Goal: Task Accomplishment & Management: Use online tool/utility

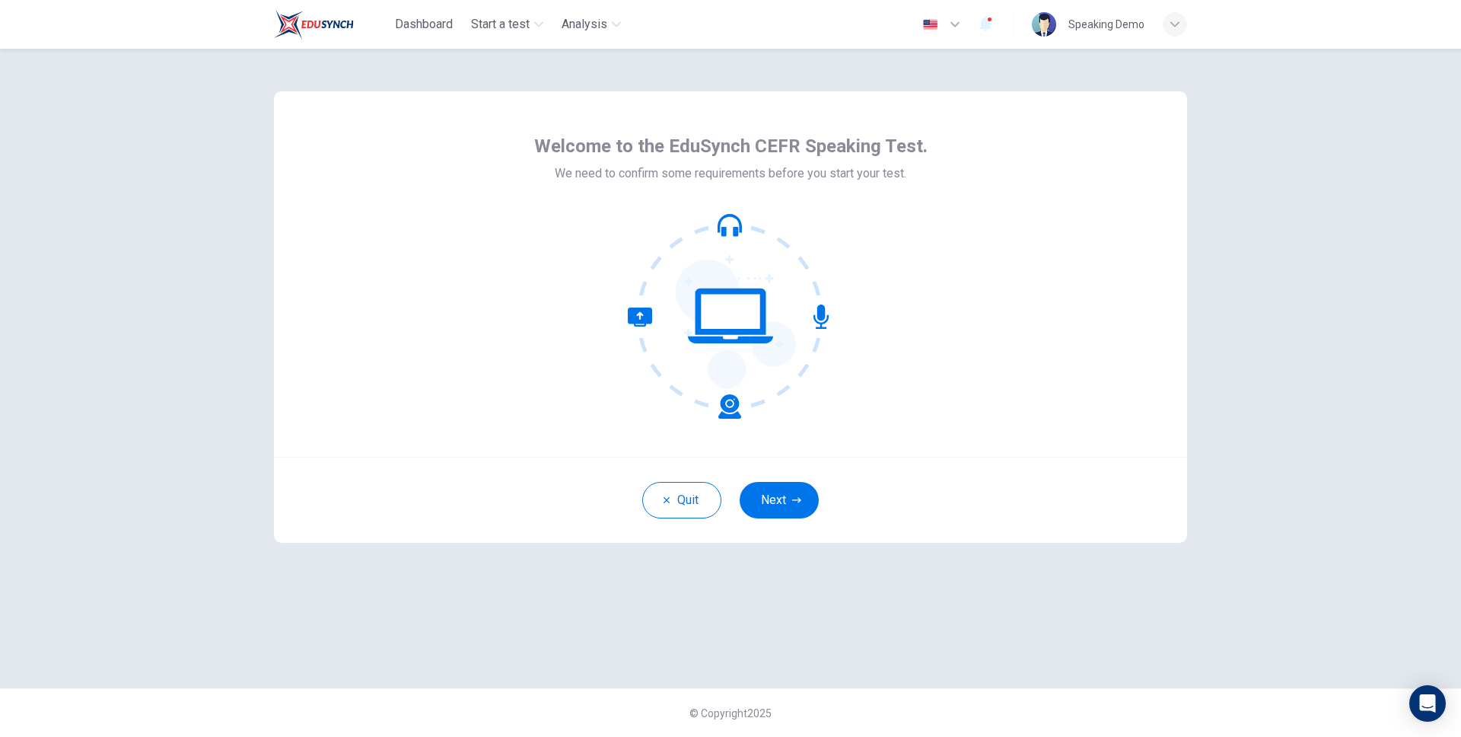
click at [485, 252] on div "Welcome to the EduSynch CEFR Speaking Test. We need to confirm some requirement…" at bounding box center [730, 273] width 913 height 365
click at [808, 503] on button "Next" at bounding box center [779, 500] width 79 height 37
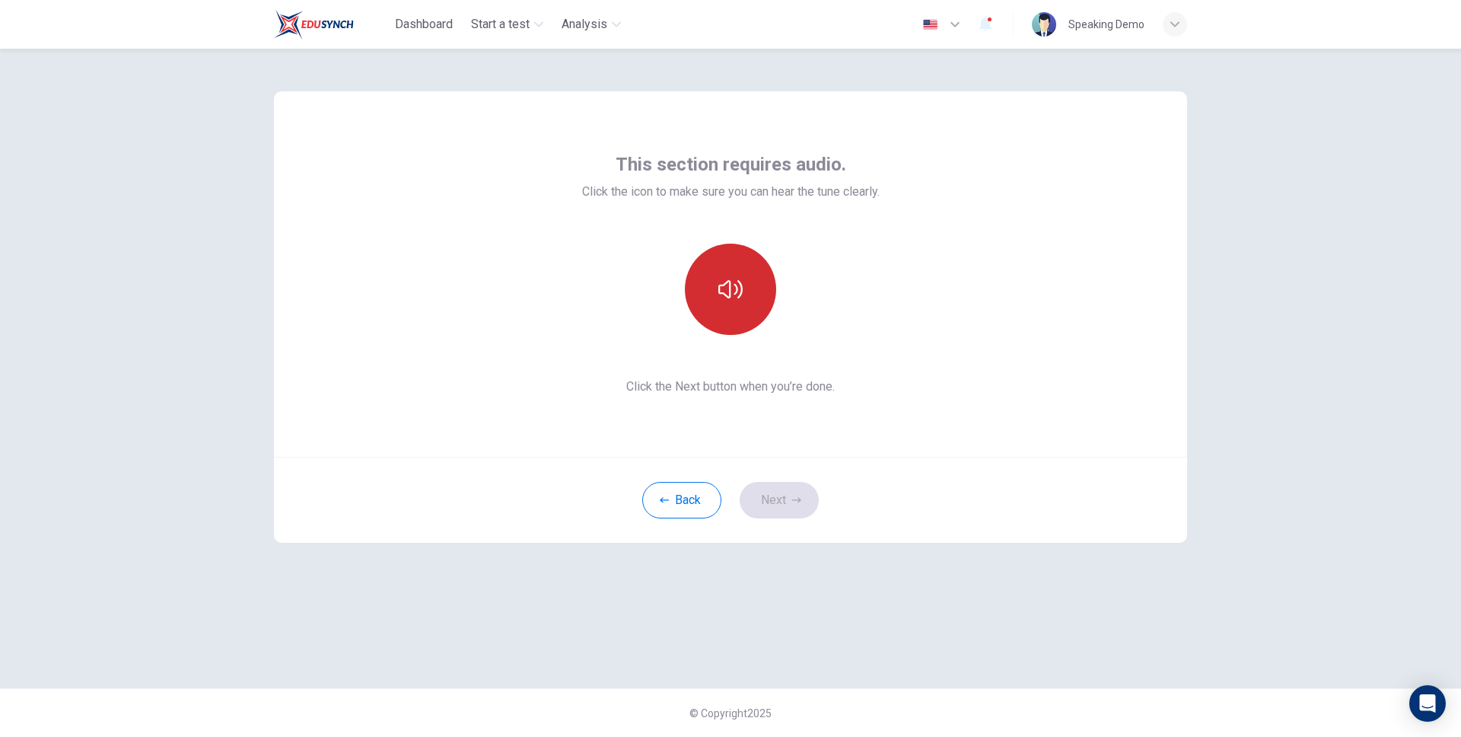
click at [744, 295] on button "button" at bounding box center [730, 289] width 91 height 91
click at [582, 224] on div "This section requires audio. Click the icon to make sure you can hear the tune …" at bounding box center [731, 274] width 298 height 244
click at [781, 515] on button "Next" at bounding box center [779, 500] width 79 height 37
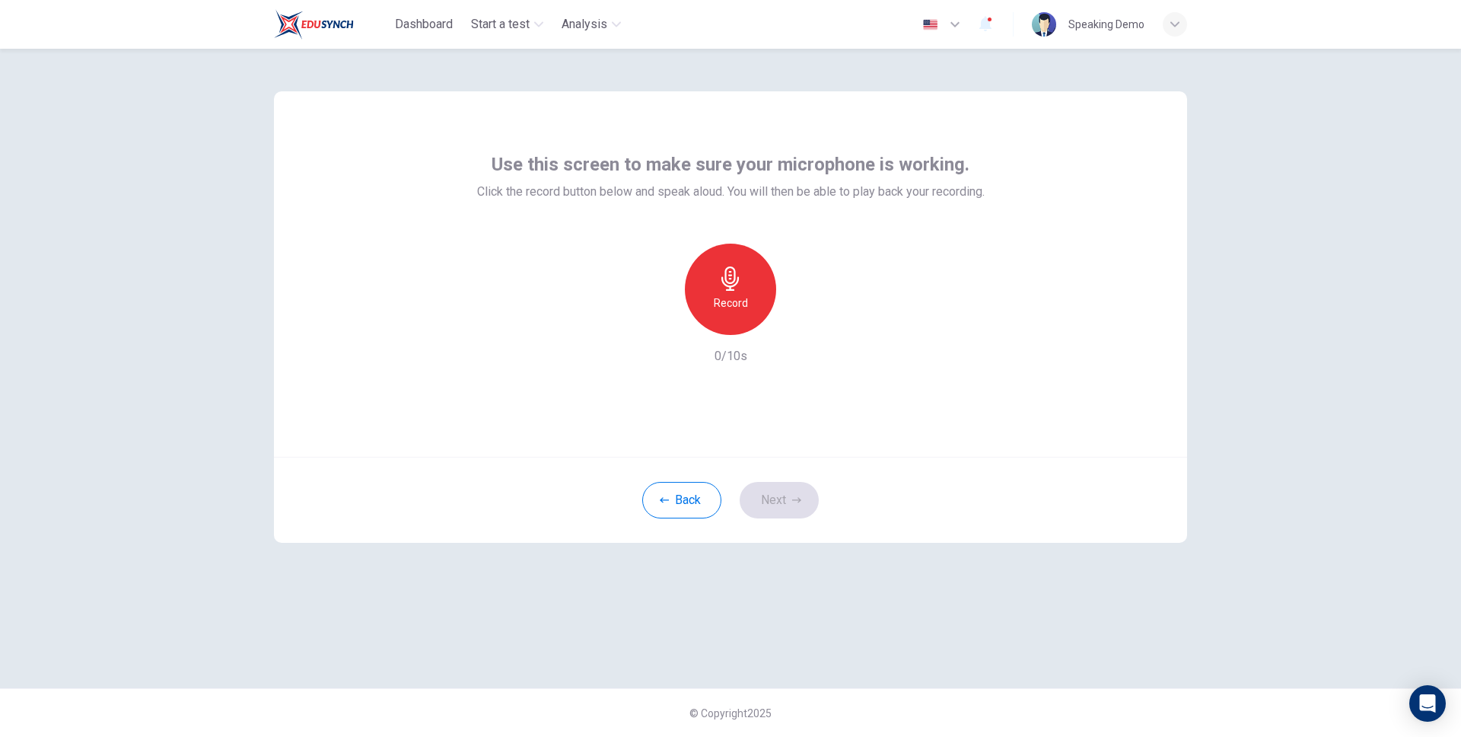
click at [719, 290] on icon "button" at bounding box center [731, 278] width 24 height 24
click at [730, 300] on h6 "Stop" at bounding box center [730, 303] width 23 height 18
click at [785, 501] on button "Next" at bounding box center [779, 500] width 79 height 37
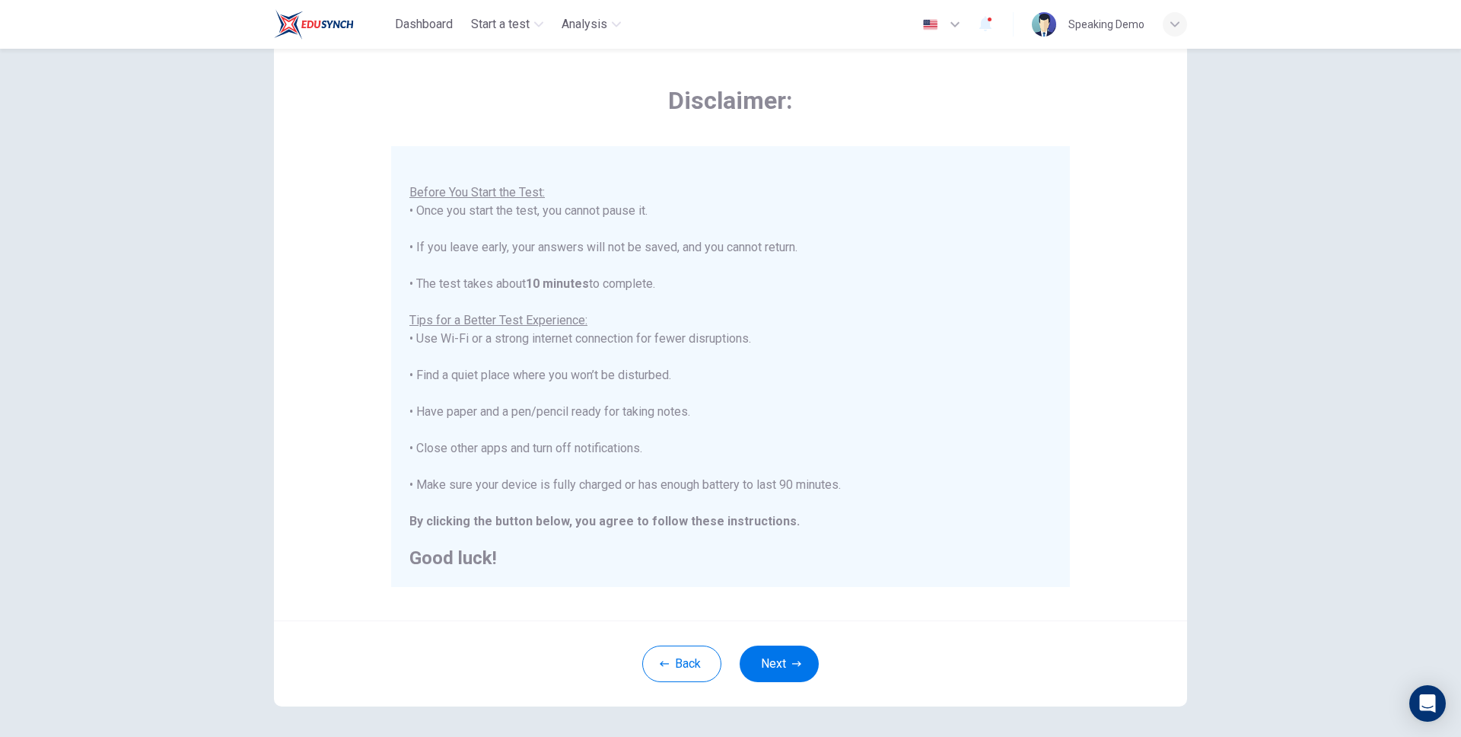
scroll to position [110, 0]
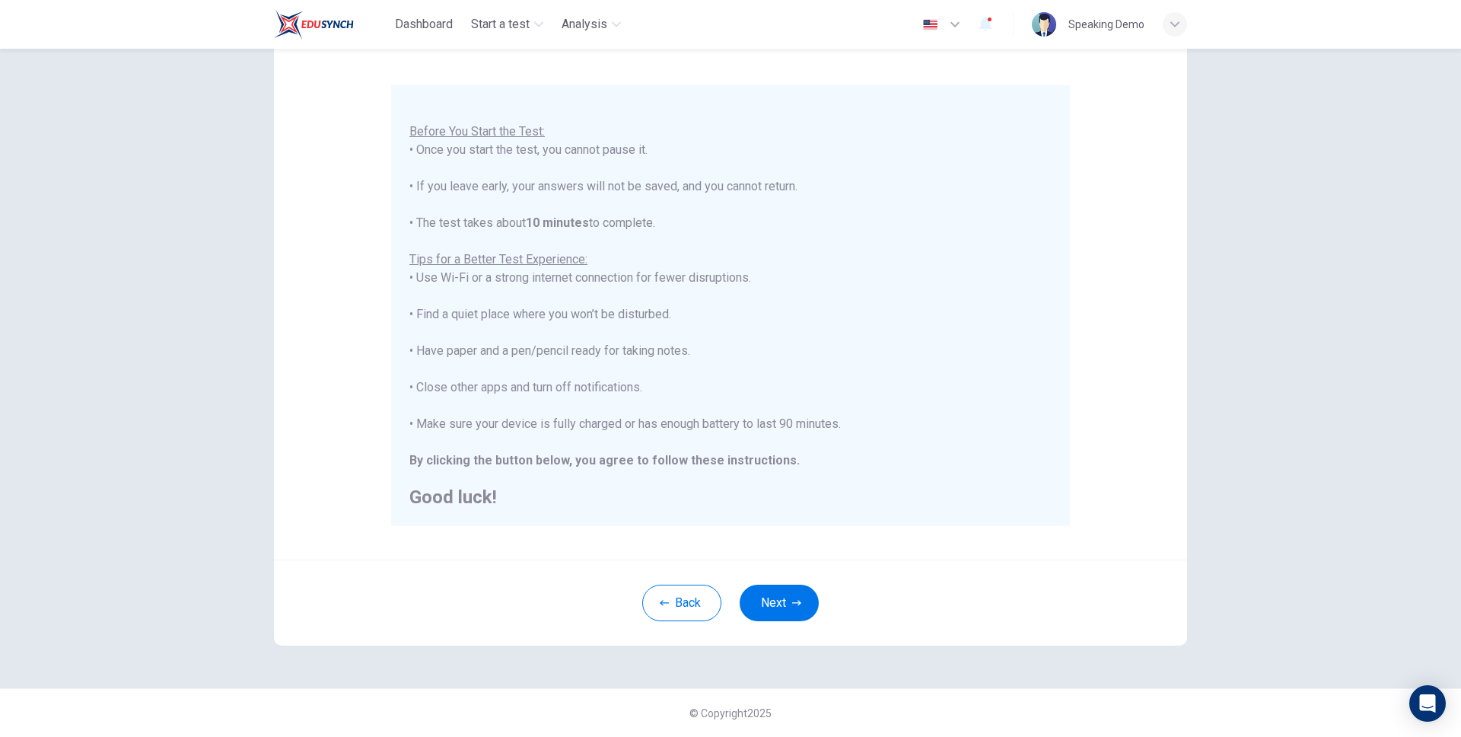
click at [951, 21] on icon "button" at bounding box center [955, 24] width 18 height 18
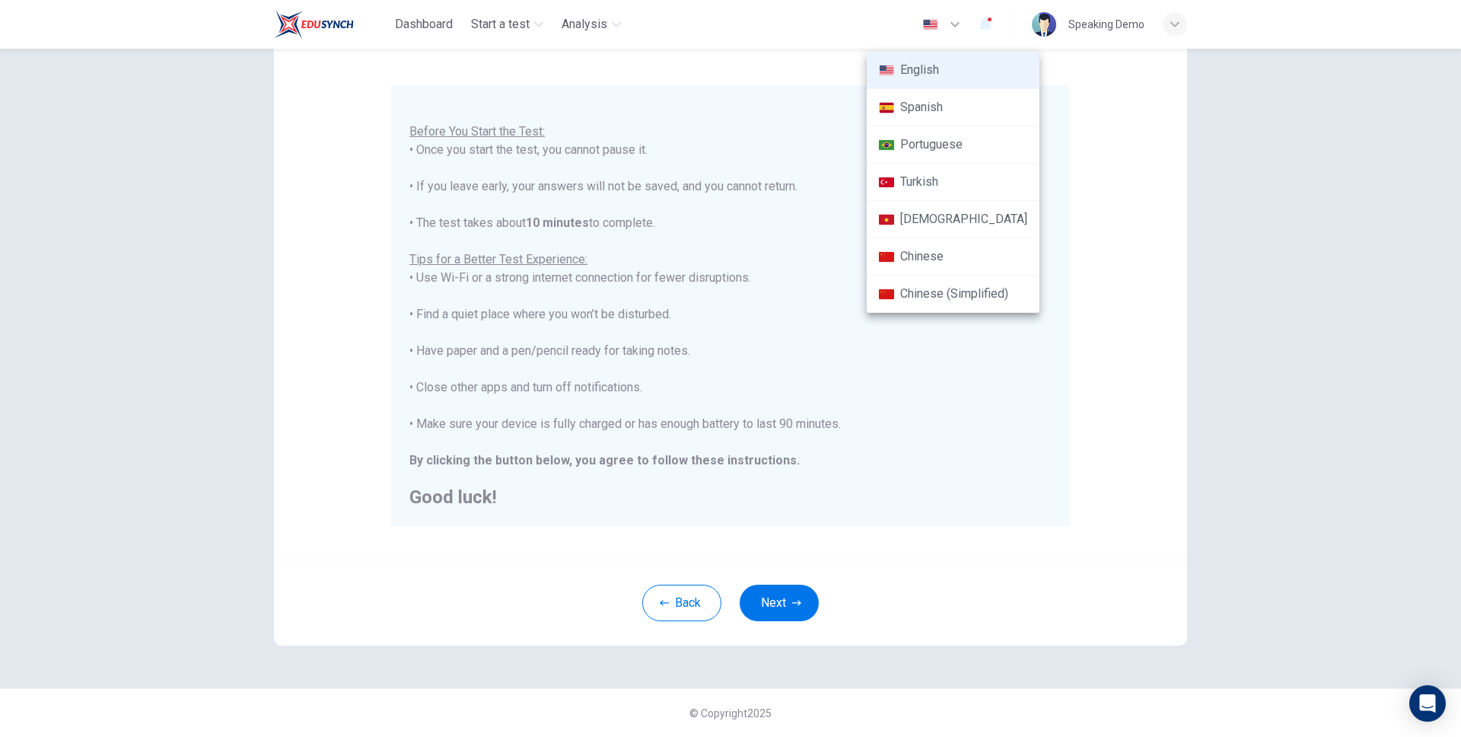
click at [772, 236] on div at bounding box center [730, 368] width 1461 height 737
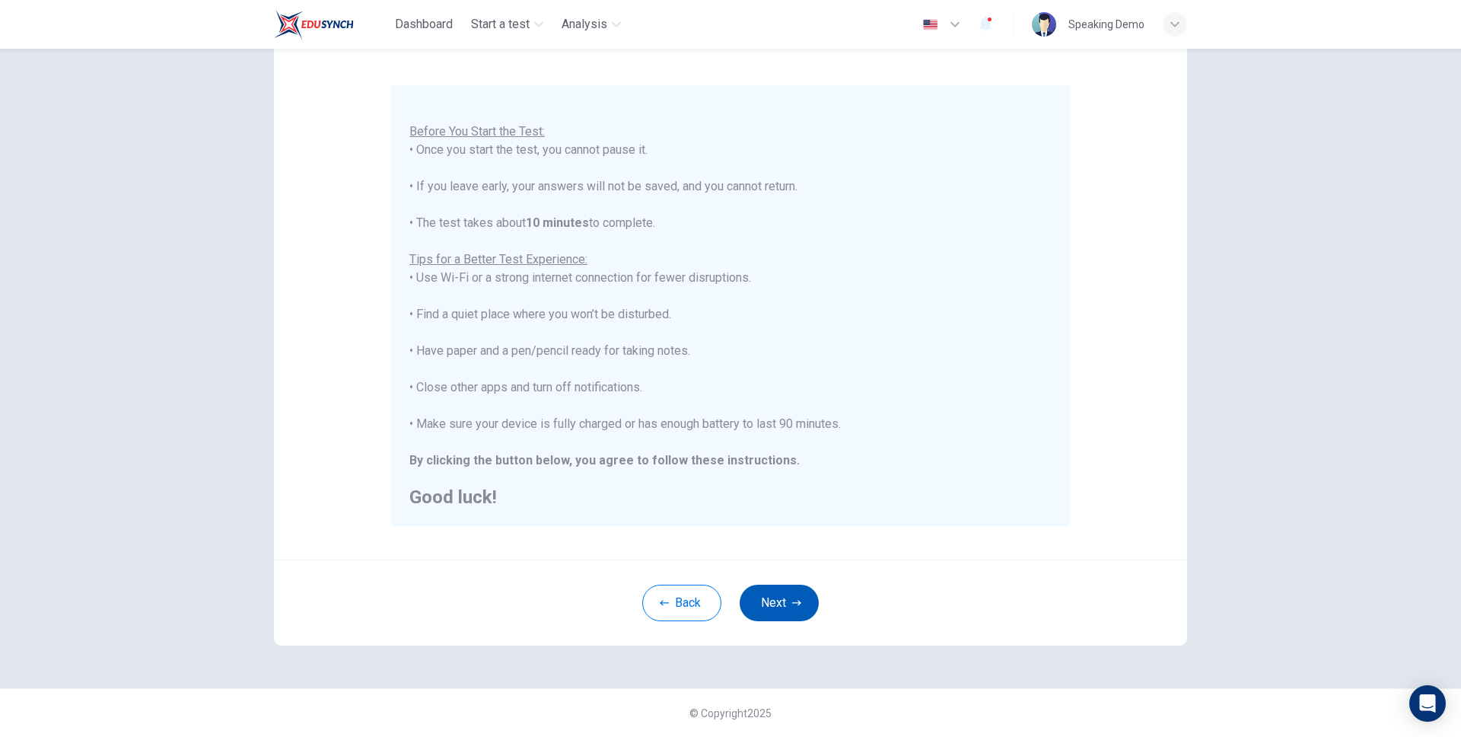
click at [768, 610] on button "Next" at bounding box center [779, 603] width 79 height 37
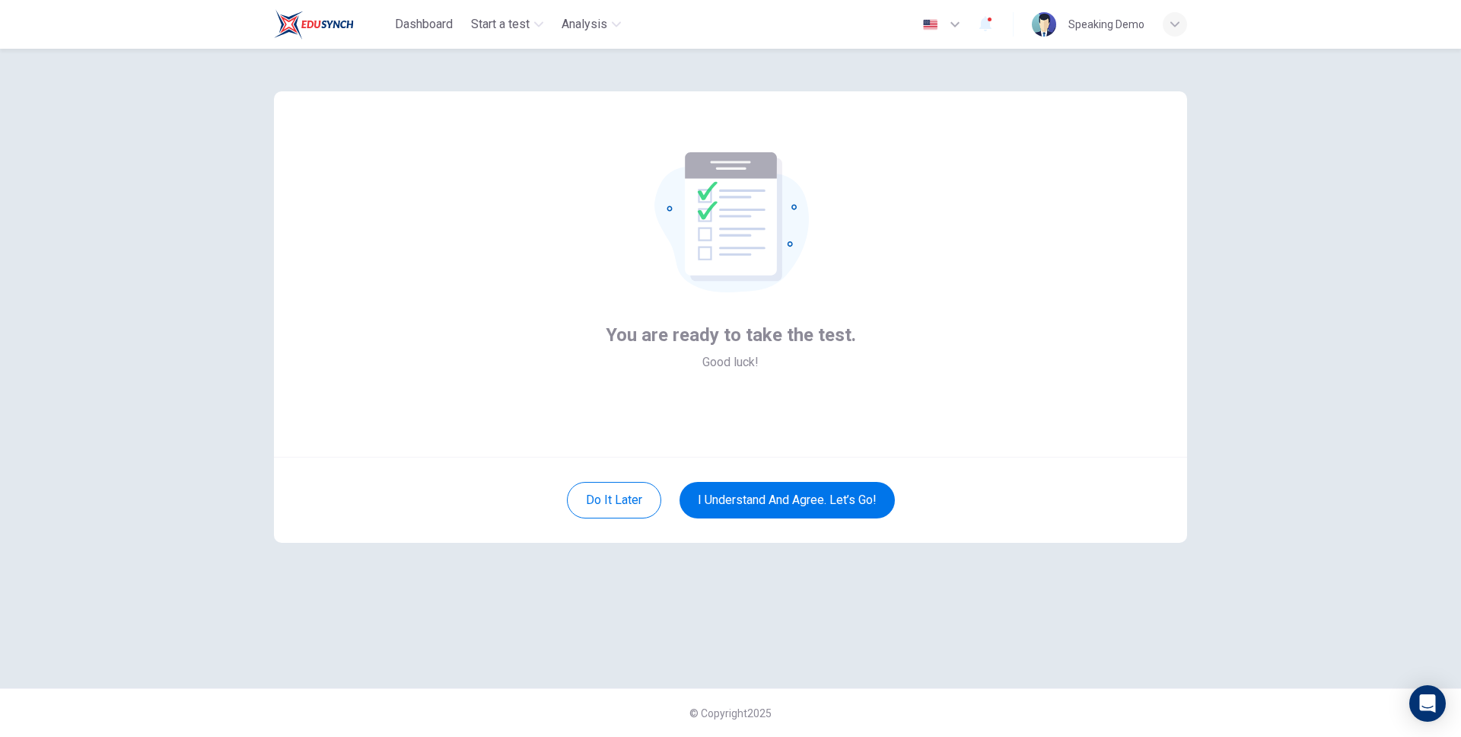
scroll to position [0, 0]
click at [824, 511] on button "I understand and agree. Let’s go!" at bounding box center [787, 500] width 215 height 37
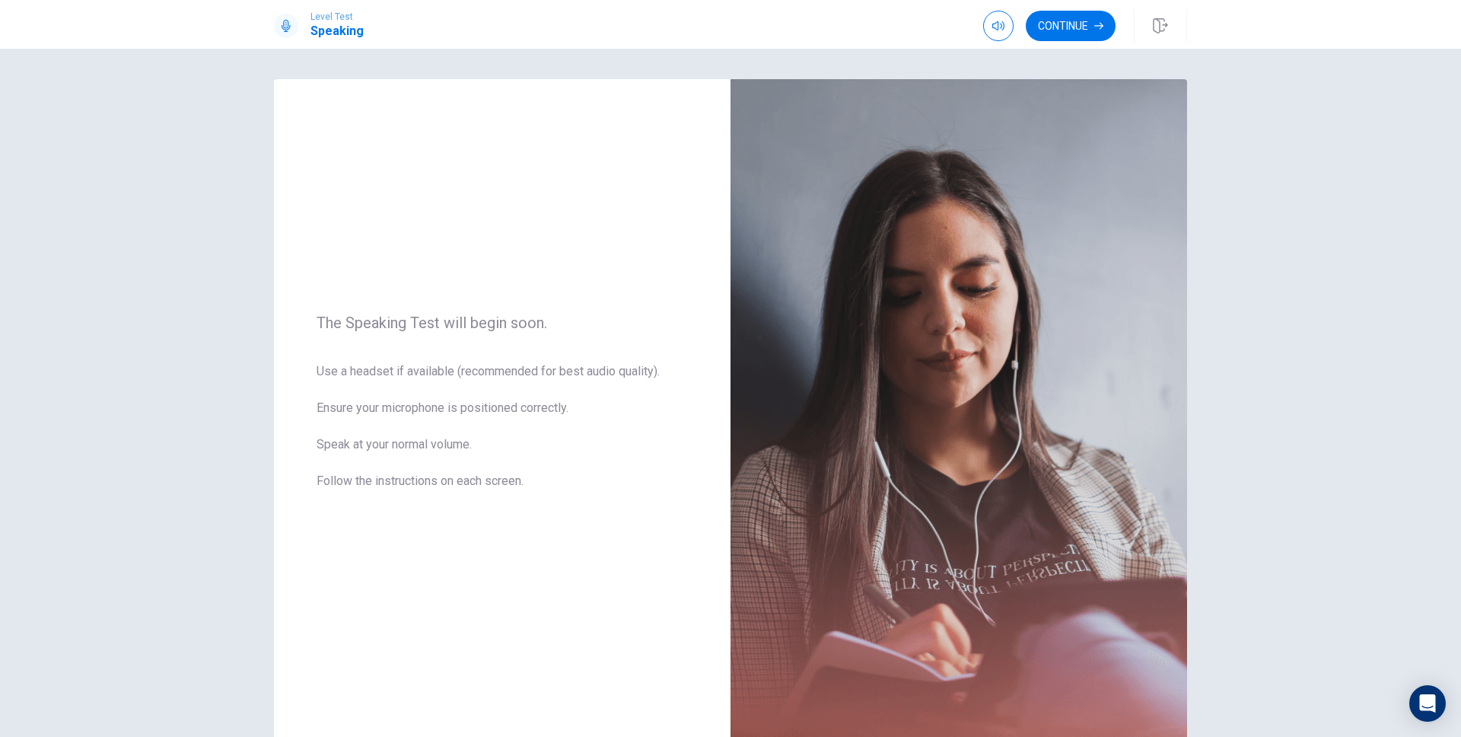
click at [1058, 38] on button "Continue" at bounding box center [1071, 26] width 90 height 30
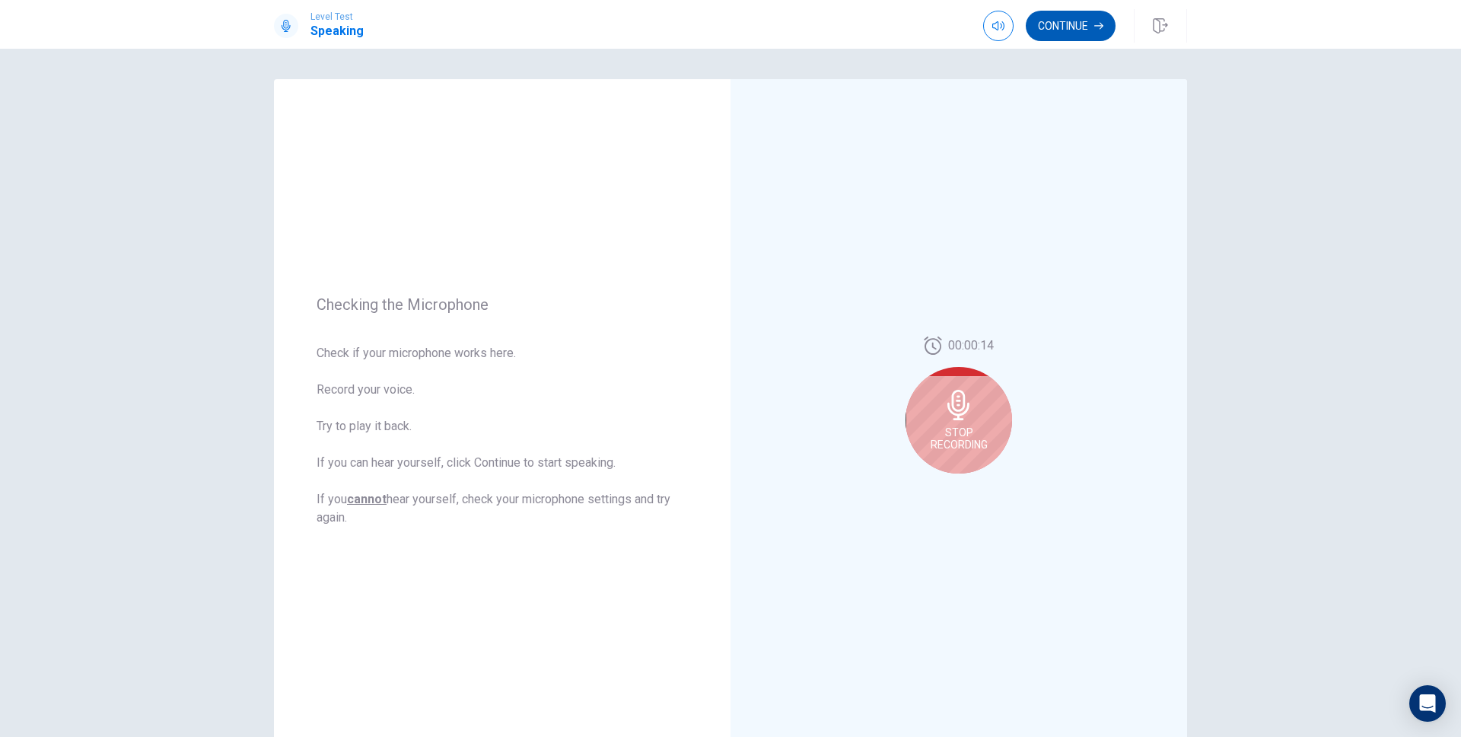
click at [1076, 34] on button "Continue" at bounding box center [1071, 26] width 90 height 30
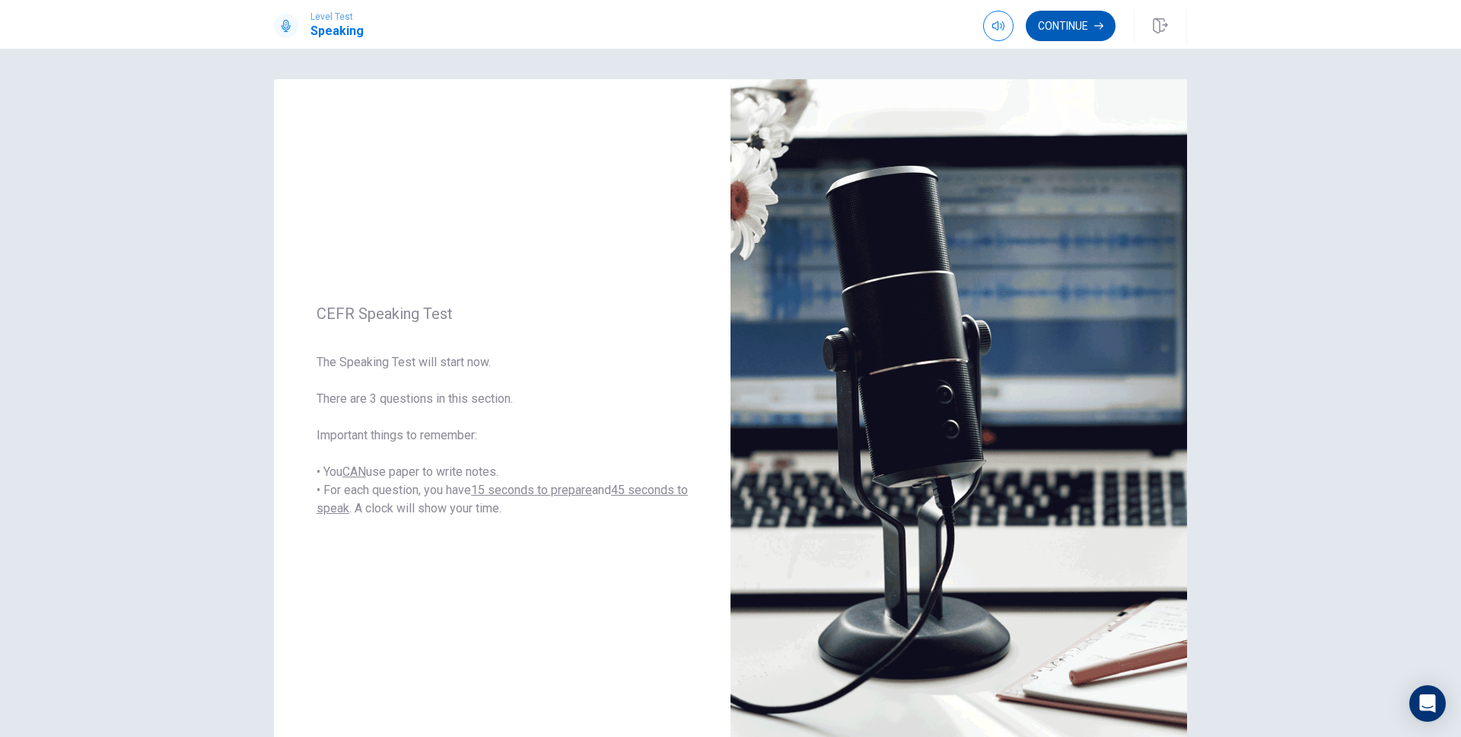
click at [1073, 27] on button "Continue" at bounding box center [1071, 26] width 90 height 30
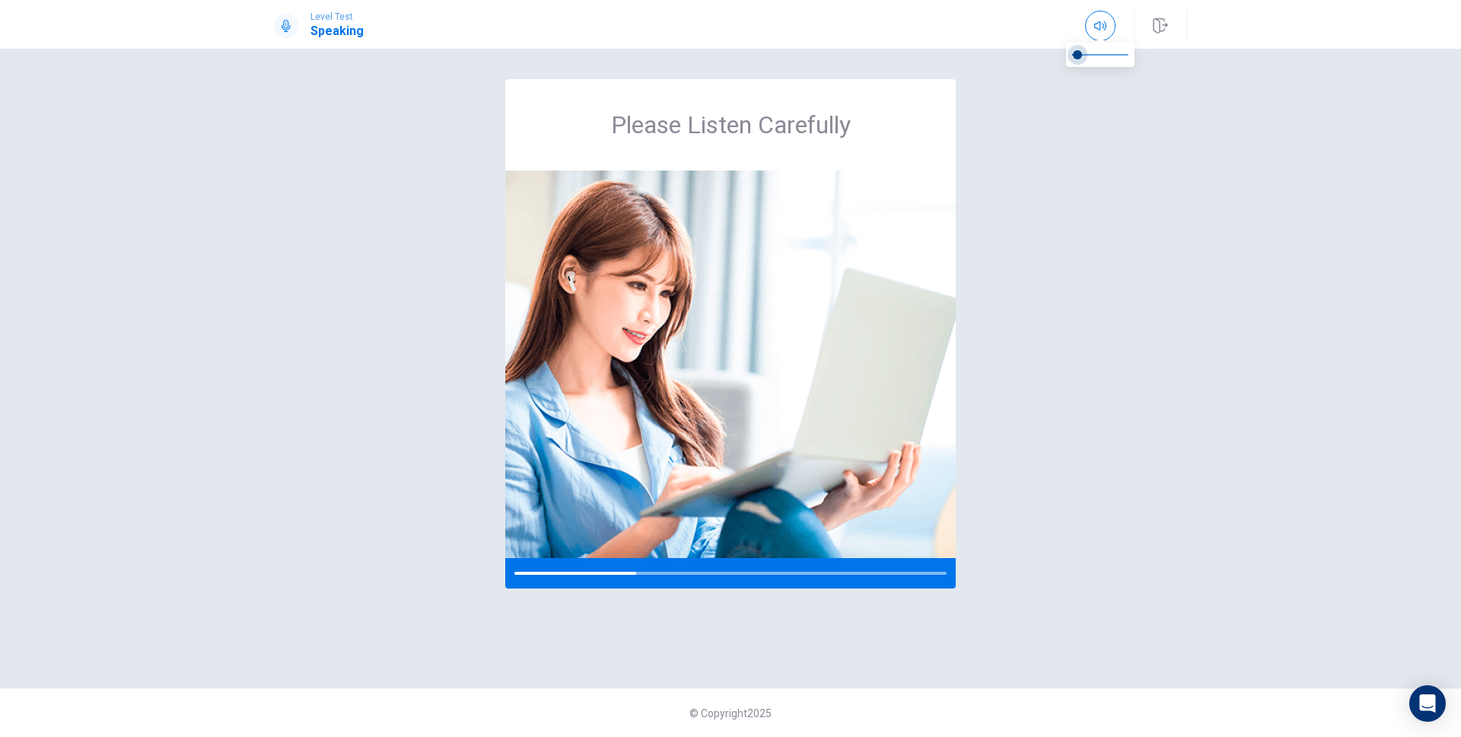
type input "0"
drag, startPoint x: 1120, startPoint y: 55, endPoint x: 1045, endPoint y: 59, distance: 74.7
click at [1045, 59] on body "Level Test Speaking Please Listen Carefully © Copyright 2025 Going somewhere? Y…" at bounding box center [730, 368] width 1461 height 737
click at [975, 327] on div "Please Listen Carefully" at bounding box center [731, 368] width 962 height 578
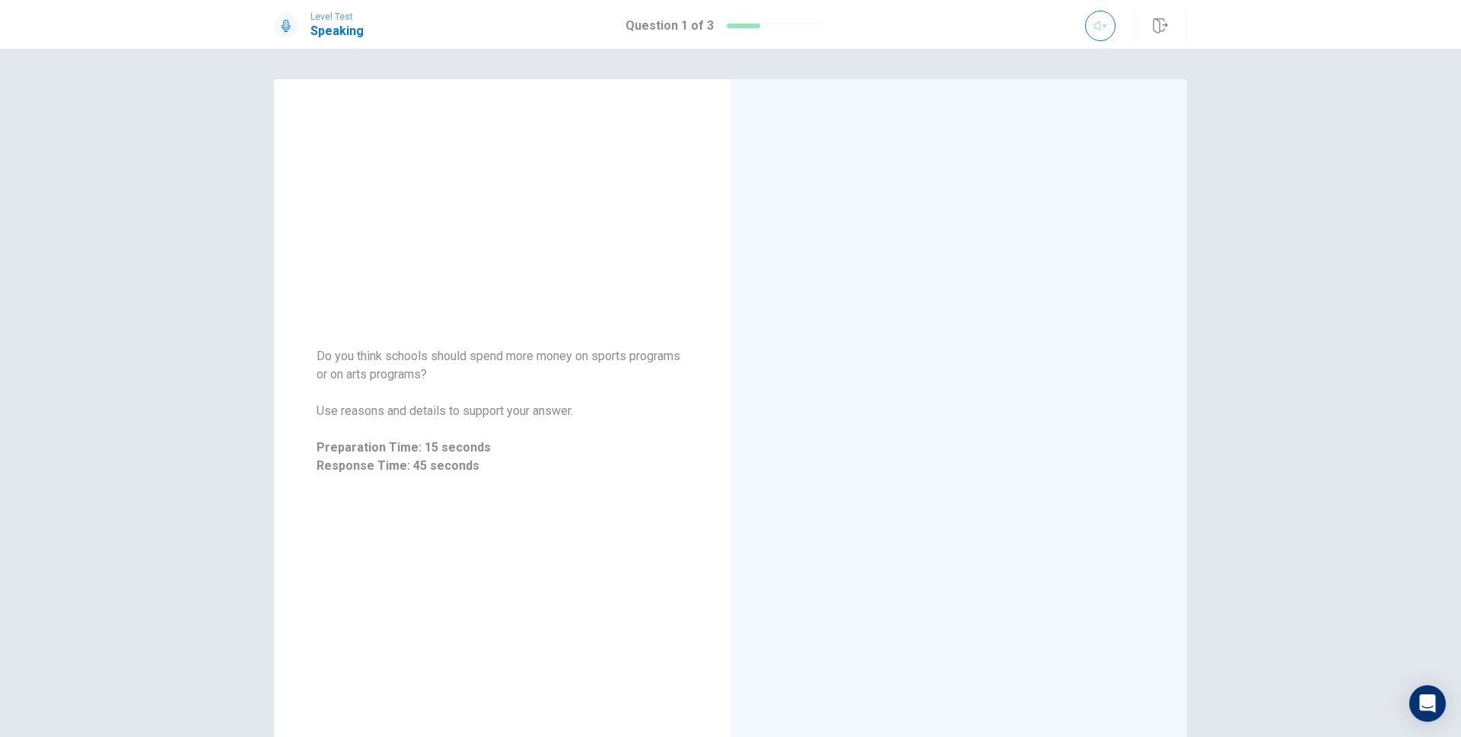
click at [206, 317] on div "Do you think schools should spend more money on sports programs or on arts prog…" at bounding box center [730, 393] width 1461 height 688
click at [206, 277] on div "Is it better to work for a year or two before college, or go straight to colleg…" at bounding box center [730, 393] width 1461 height 688
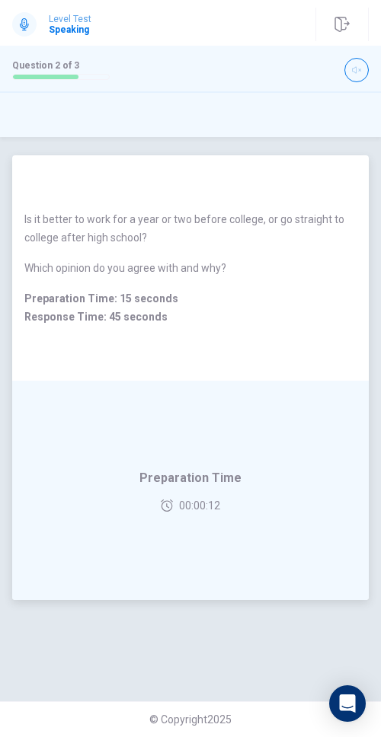
click at [116, 183] on div "Is it better to work for a year or two before college, or go straight to colleg…" at bounding box center [190, 267] width 356 height 225
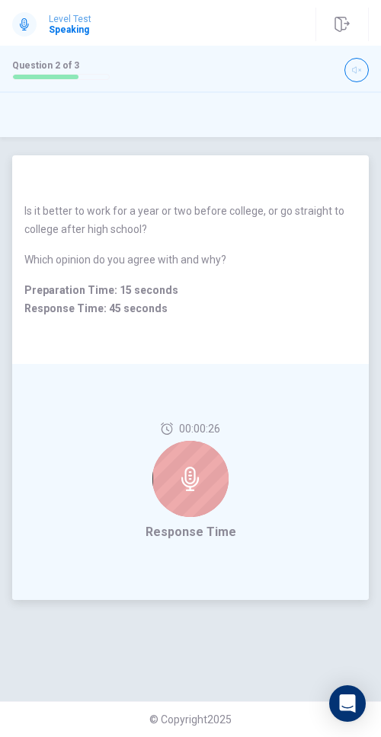
click at [202, 194] on div "Is it better to work for a year or two before college, or go straight to colleg…" at bounding box center [190, 259] width 356 height 152
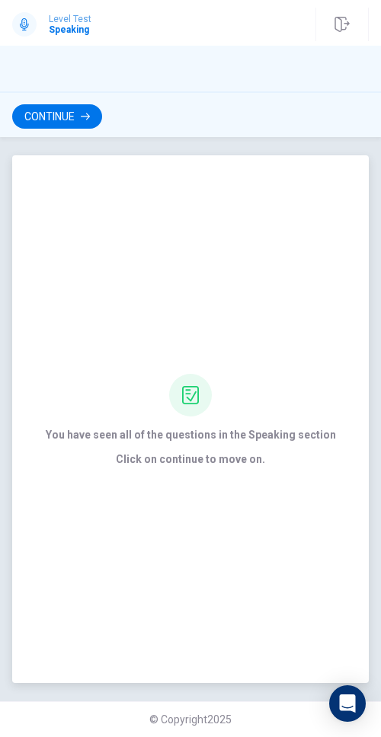
click at [202, 194] on div "You have seen all of the questions in the Speaking section Click on continue to…" at bounding box center [190, 418] width 356 height 527
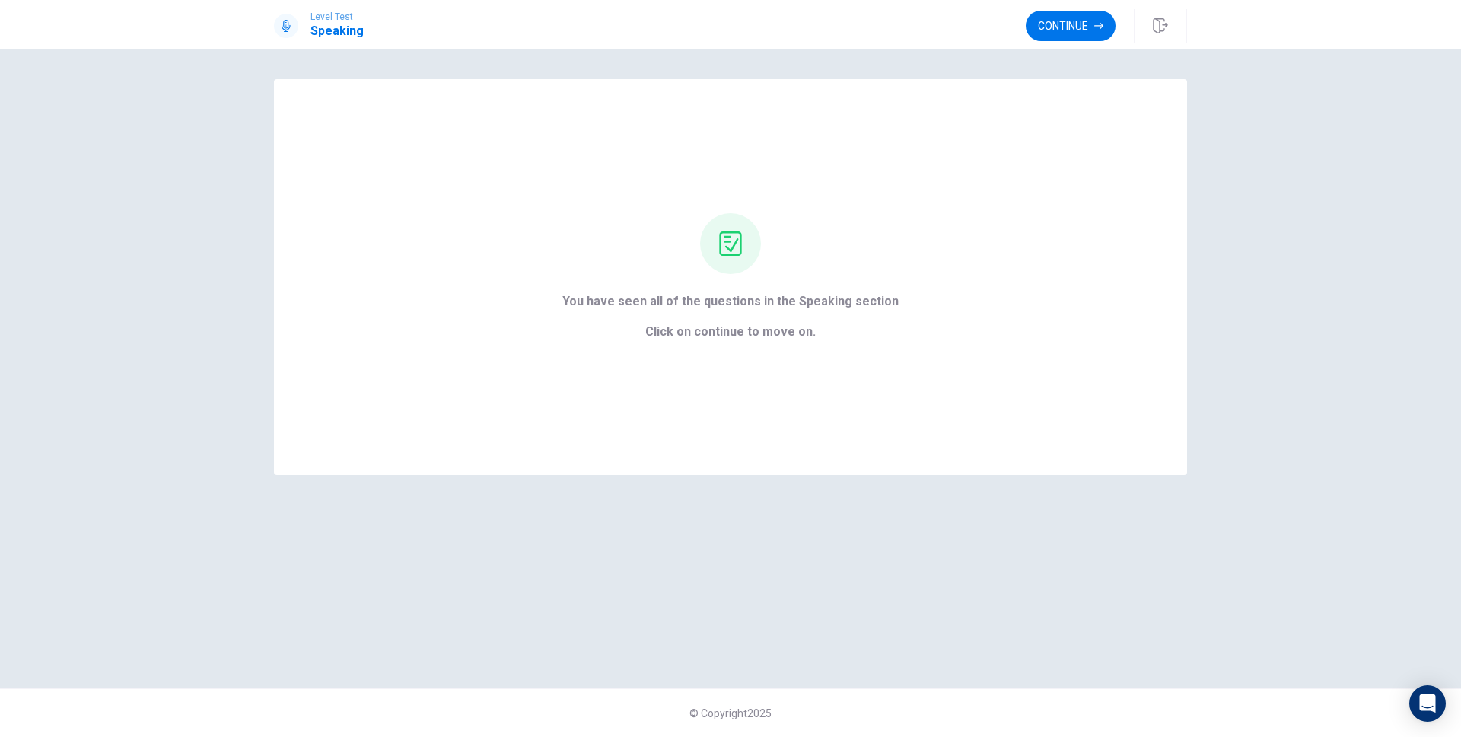
click at [1053, 41] on div "Continue" at bounding box center [1106, 25] width 161 height 33
click at [1079, 27] on button "Continue" at bounding box center [1071, 26] width 90 height 30
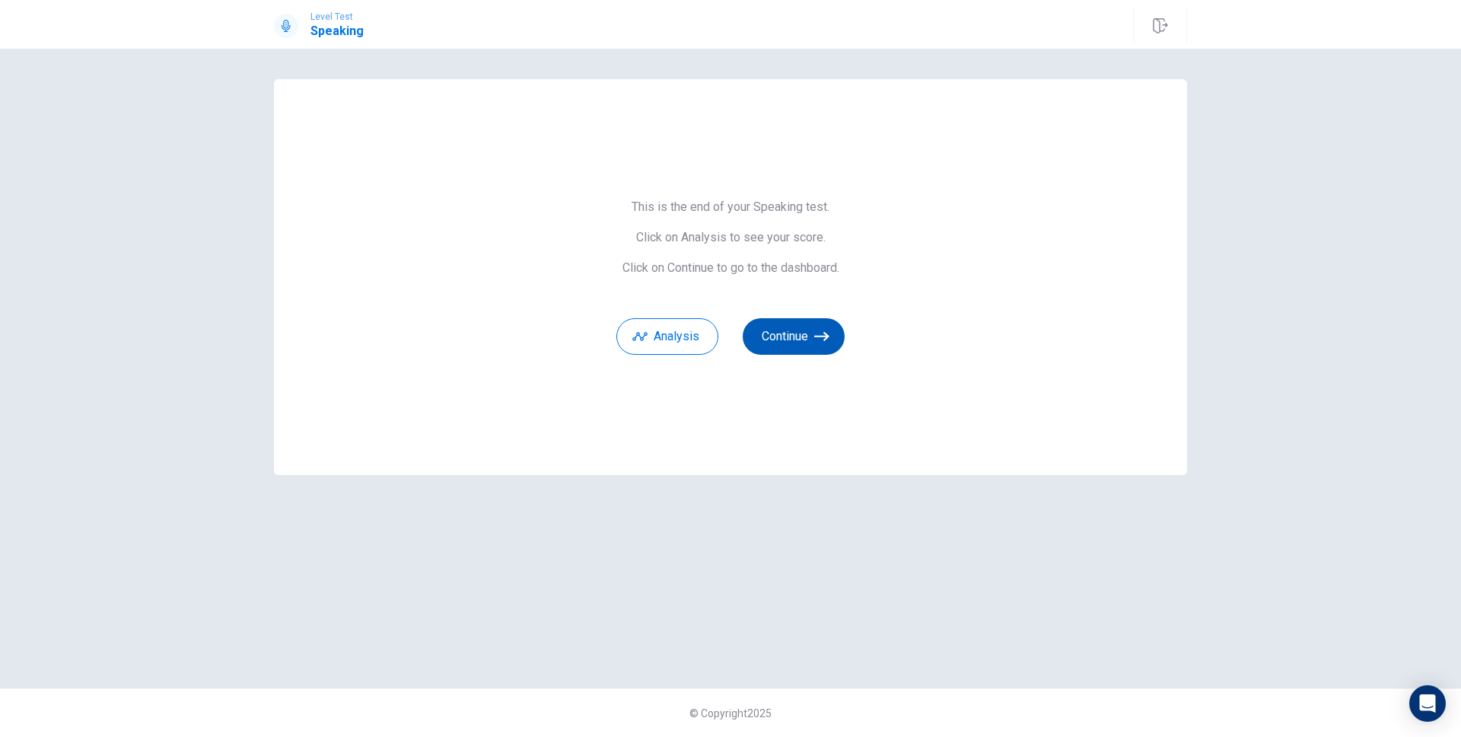
click at [798, 334] on button "Continue" at bounding box center [794, 336] width 102 height 37
